Goal: Information Seeking & Learning: Find specific fact

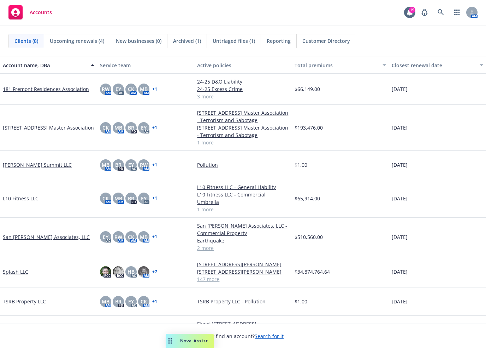
click at [189, 339] on span "Nova Assist" at bounding box center [194, 340] width 28 height 6
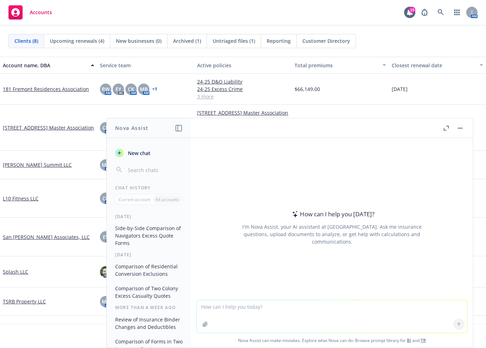
click at [445, 125] on button "button" at bounding box center [446, 128] width 8 height 8
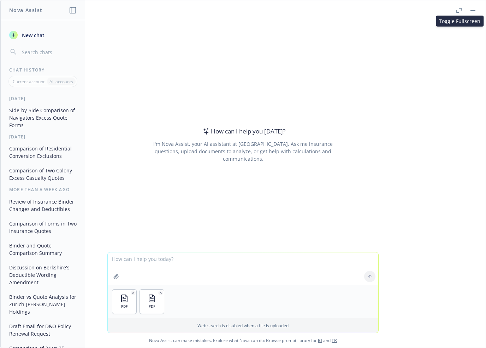
click at [143, 259] on textarea at bounding box center [243, 268] width 271 height 33
type textarea "compare the binder against the quote and note any changes"
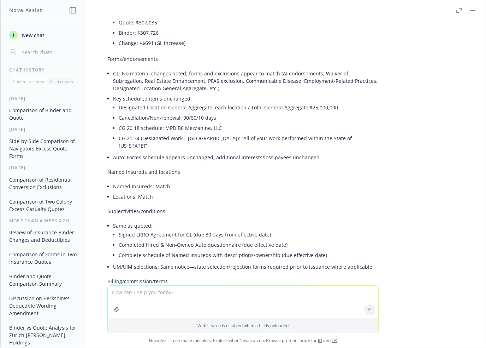
scroll to position [424, 0]
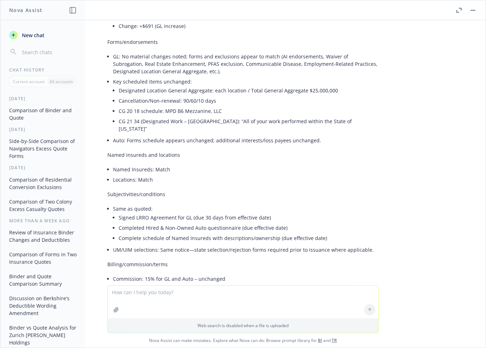
drag, startPoint x: 406, startPoint y: 172, endPoint x: 384, endPoint y: 171, distance: 22.3
click at [406, 172] on div "pdf Binder_PAUL HOLDINGS, INC_(Eff [DATE])_20250919-1827.pdf pdf 25-26 Zurich C…" at bounding box center [243, 152] width 486 height 265
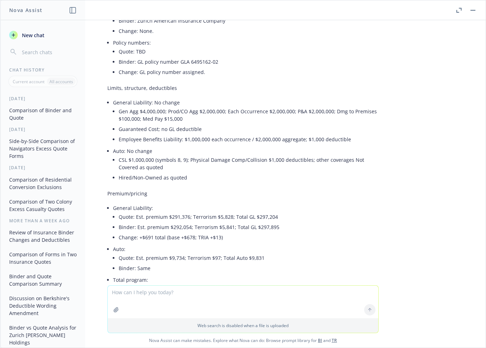
scroll to position [318, 0]
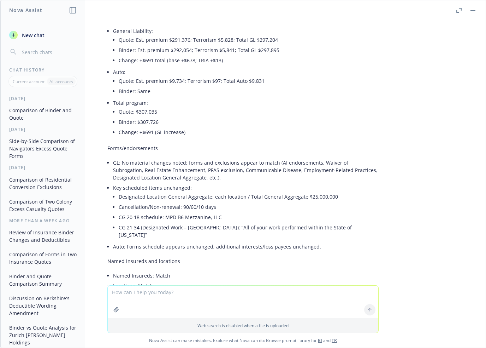
click at [181, 292] on textarea at bounding box center [243, 301] width 271 height 33
type textarea "note where the increase in premium is coming from? compared to the quote"
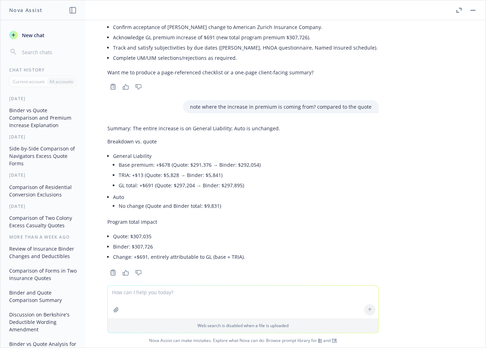
scroll to position [727, 0]
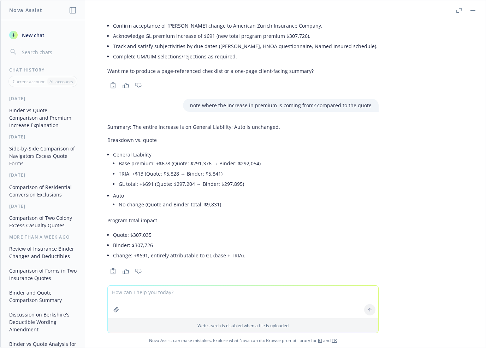
click at [205, 293] on textarea at bounding box center [243, 301] width 271 height 33
type textarea "c"
click at [257, 179] on li "GL total: +$691 (Quote: $297,204 → Binder: $297,895)" at bounding box center [200, 184] width 162 height 10
click at [150, 158] on li "Base premium: +$678 (Quote: $291,376 → Binder: $292,054)" at bounding box center [200, 163] width 162 height 10
drag, startPoint x: 150, startPoint y: 156, endPoint x: 164, endPoint y: 156, distance: 13.8
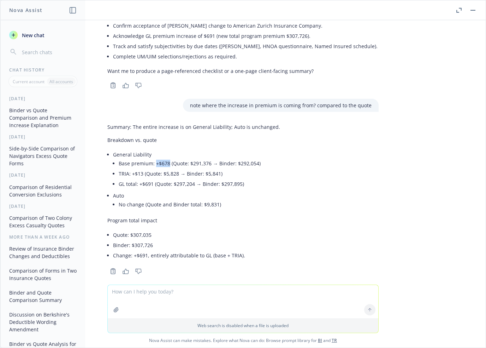
click at [164, 158] on li "Base premium: +$678 (Quote: $291,376 → Binder: $292,054)" at bounding box center [200, 163] width 162 height 10
copy li "+$678"
click at [277, 163] on div "Summary: The entire increase is on General Liability; Auto is unchanged. Breakd…" at bounding box center [243, 191] width 272 height 143
click at [214, 158] on li "Base premium: +$678 (Quote: $291,376 → Binder: $292,054)" at bounding box center [200, 163] width 162 height 10
drag, startPoint x: 167, startPoint y: 156, endPoint x: 253, endPoint y: 159, distance: 86.0
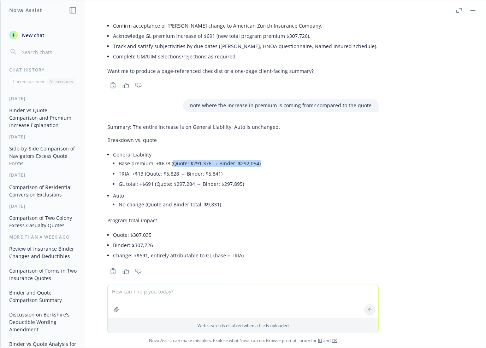
click at [253, 159] on li "Base premium: +$678 (Quote: $291,376 → Binder: $292,054)" at bounding box center [200, 163] width 162 height 10
click at [256, 158] on li "Base premium: +$678 (Quote: $291,376 → Binder: $292,054)" at bounding box center [200, 163] width 162 height 10
drag, startPoint x: 257, startPoint y: 157, endPoint x: 164, endPoint y: 157, distance: 93.0
click at [164, 158] on li "Base premium: +$678 (Quote: $291,376 → Binder: $292,054)" at bounding box center [200, 163] width 162 height 10
copy li "(Quote: $291,376 → Binder: $292,054)"
